Goal: Information Seeking & Learning: Stay updated

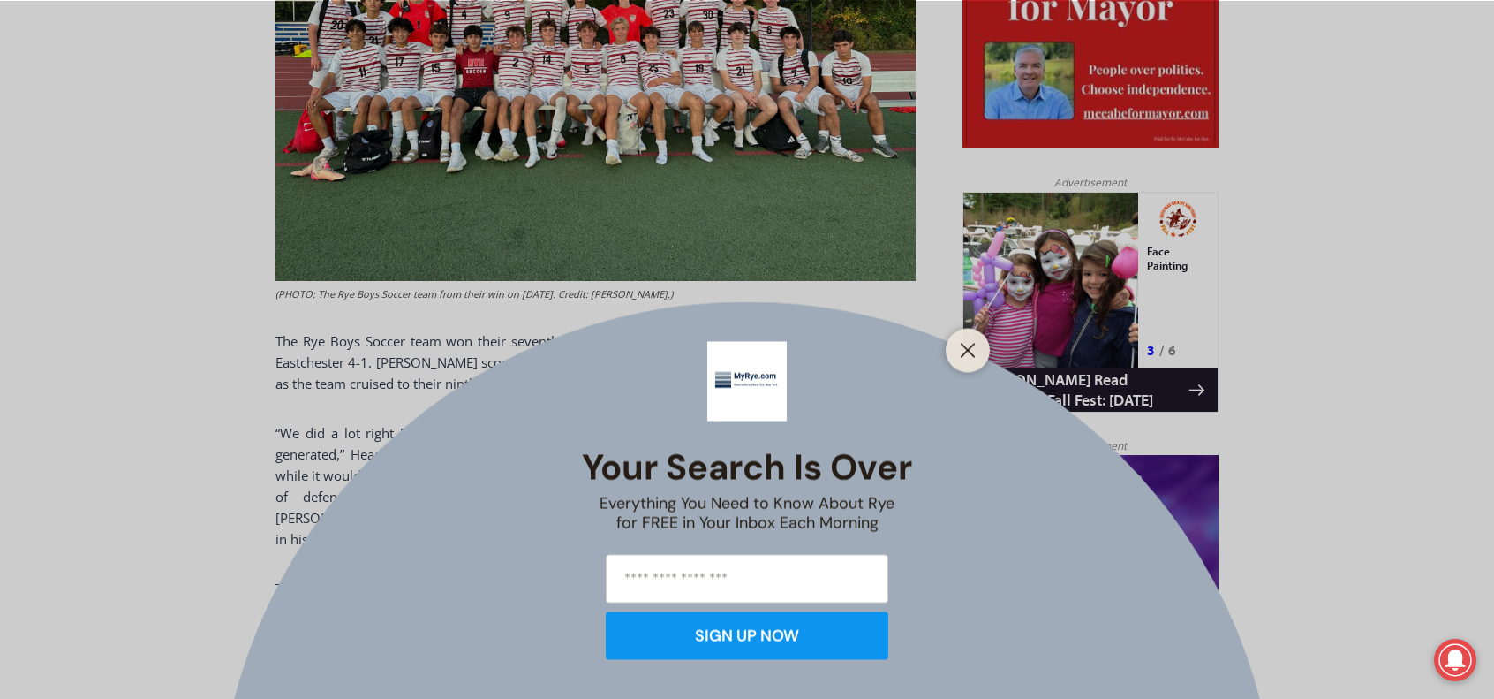
scroll to position [1025, 0]
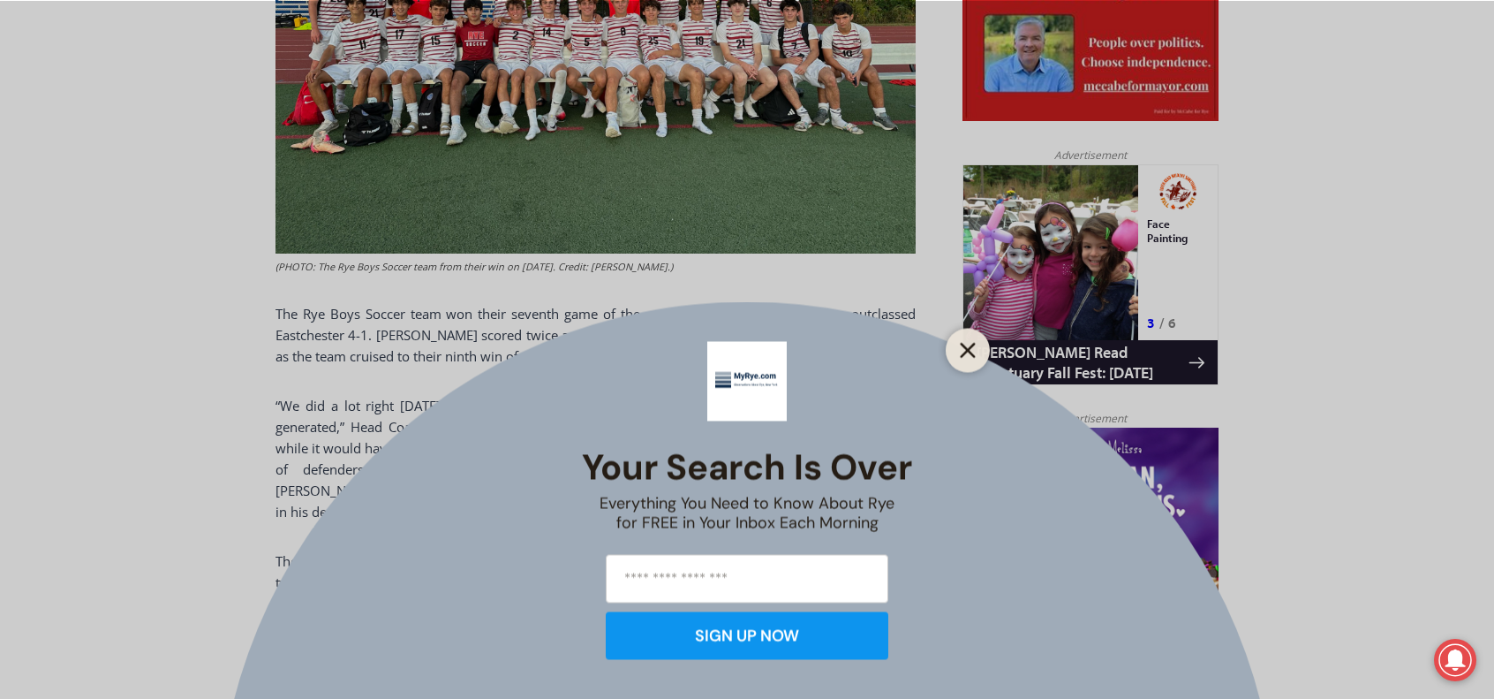
click at [964, 349] on icon "Close" at bounding box center [968, 350] width 16 height 16
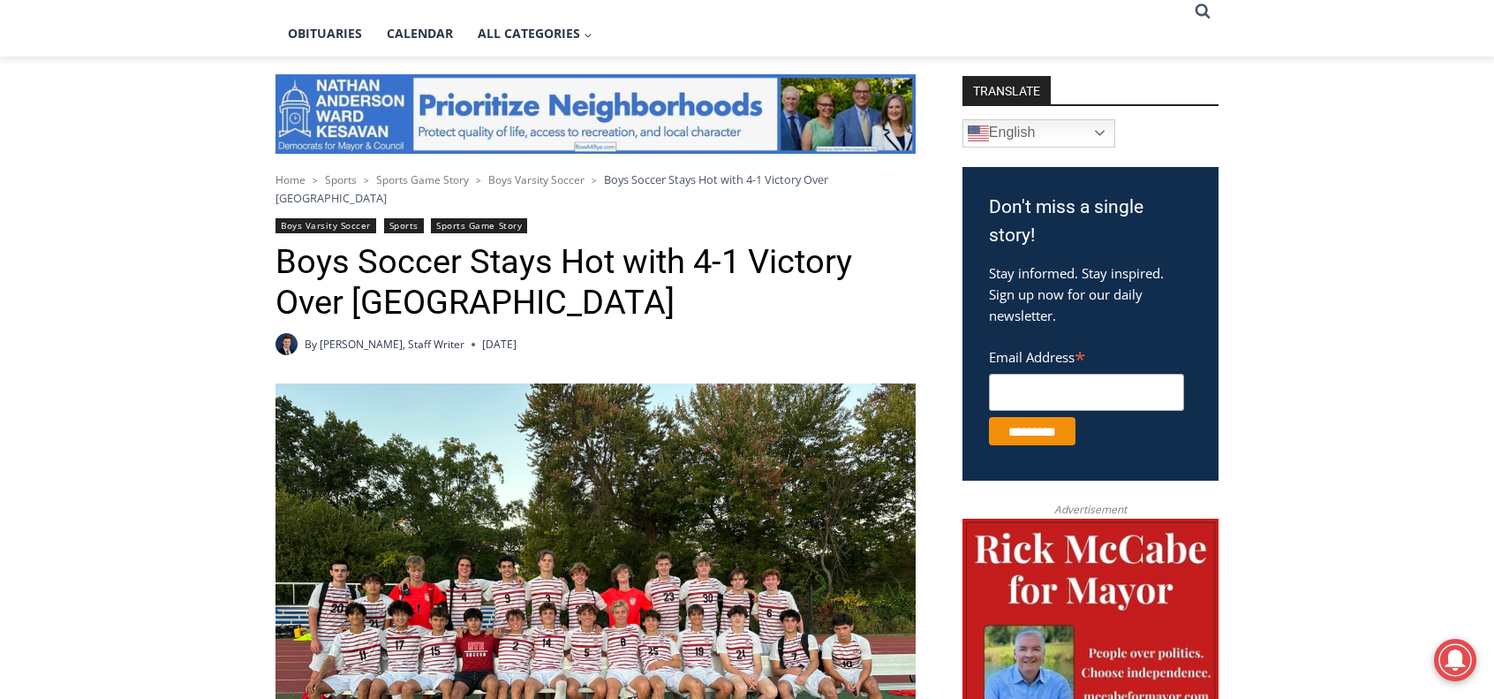
scroll to position [407, 0]
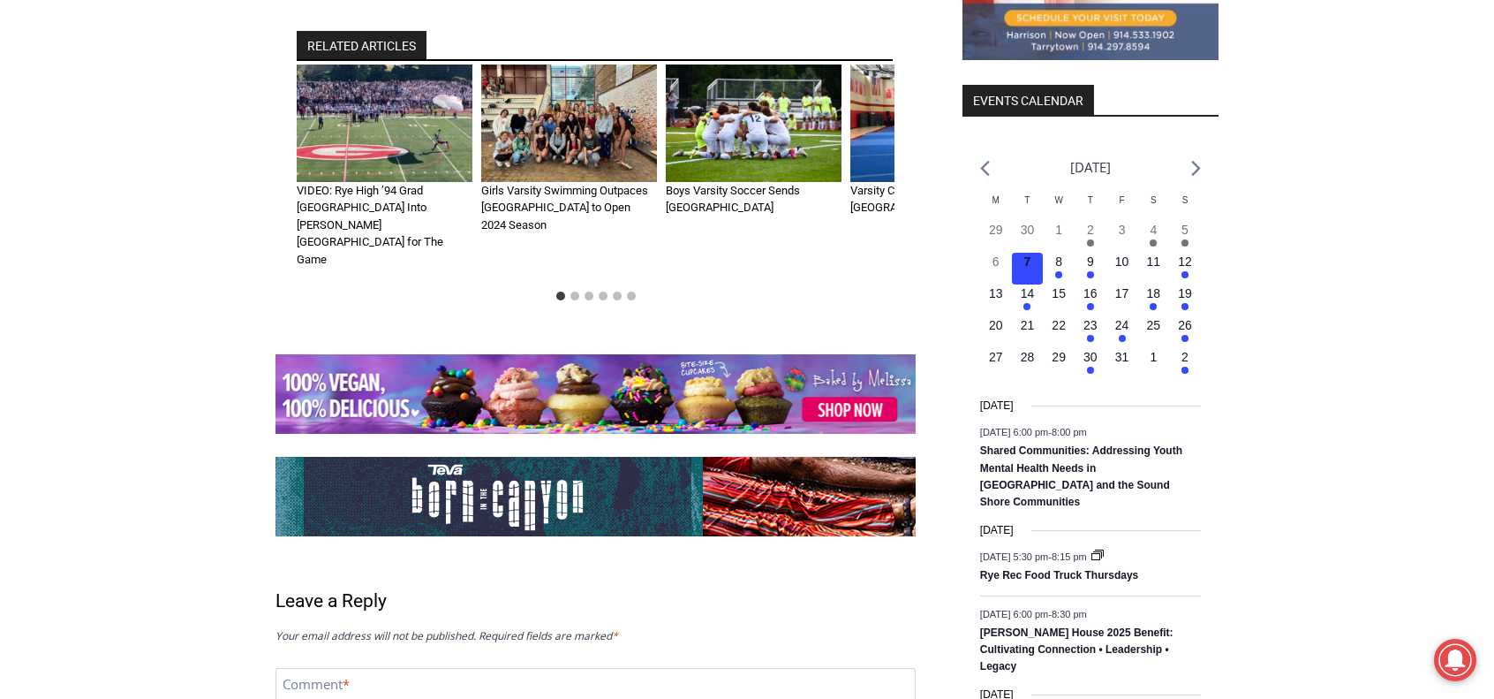
scroll to position [1501, 0]
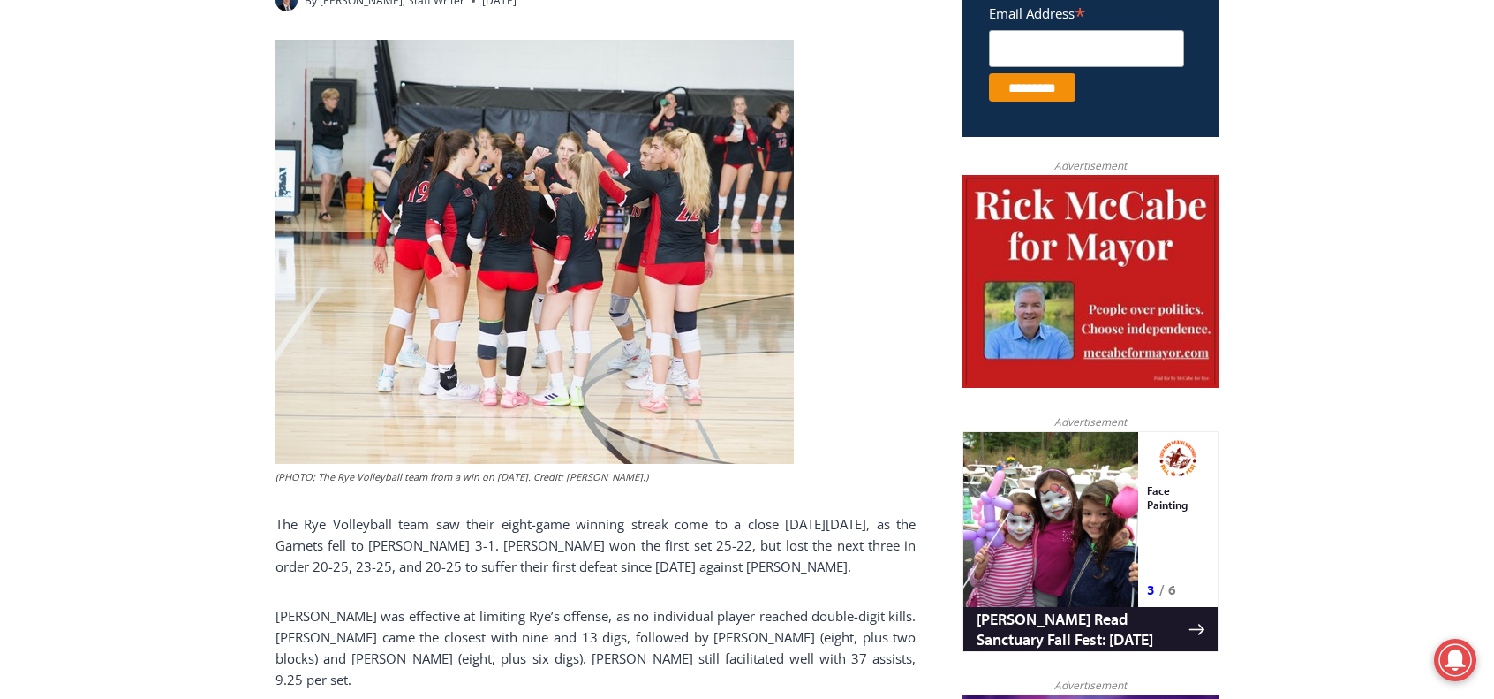
scroll to position [584, 0]
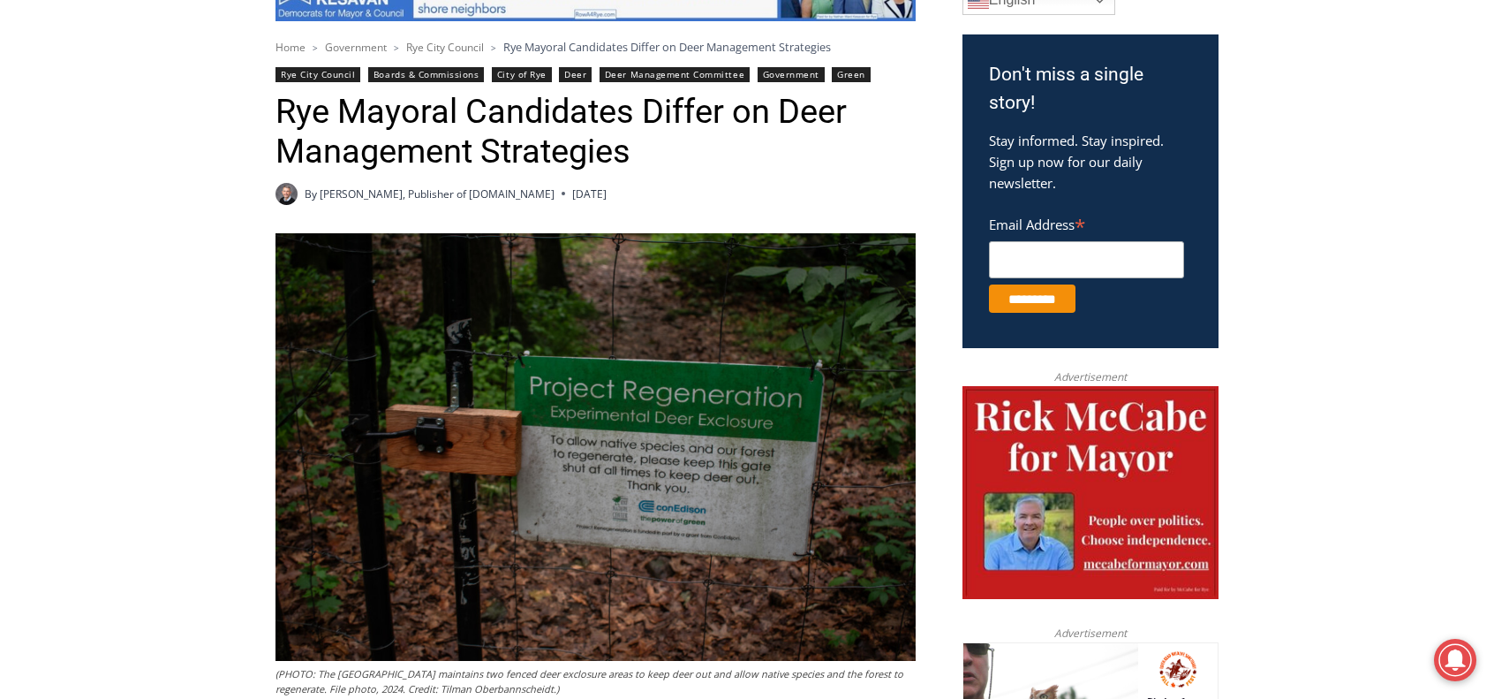
scroll to position [495, 0]
